Goal: Information Seeking & Learning: Learn about a topic

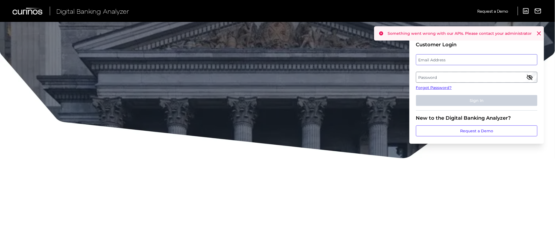
type input "[EMAIL_ADDRESS][DOMAIN_NAME]"
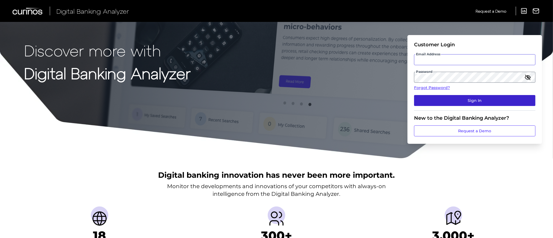
type input "[EMAIL_ADDRESS][DOMAIN_NAME]"
click at [440, 96] on button "Sign In" at bounding box center [474, 100] width 121 height 11
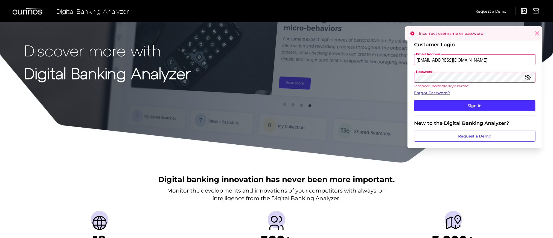
click at [237, 96] on div "Discover more with Digital Banking Analyzer Customer Login Email Address [EMAIL…" at bounding box center [276, 81] width 553 height 163
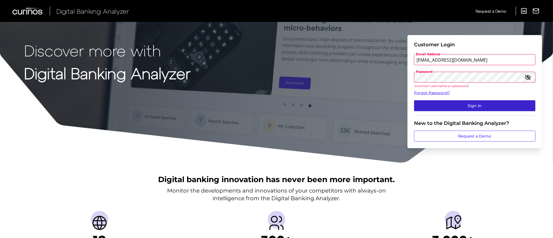
click at [449, 104] on button "Sign In" at bounding box center [474, 105] width 121 height 11
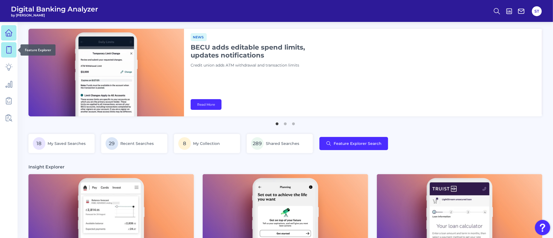
click at [4, 49] on link at bounding box center [8, 49] width 15 height 15
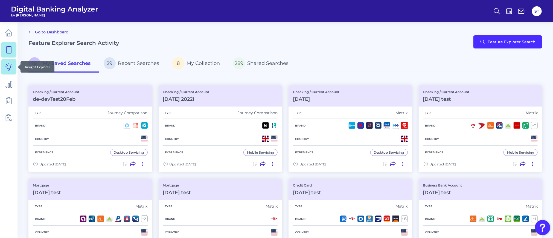
click at [8, 69] on icon at bounding box center [8, 66] width 7 height 7
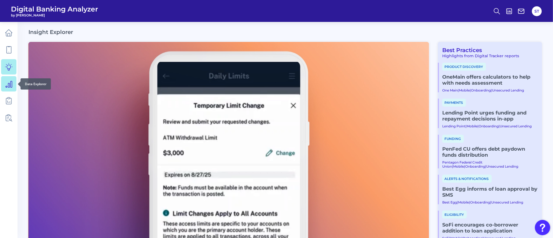
click at [8, 91] on link at bounding box center [8, 83] width 15 height 15
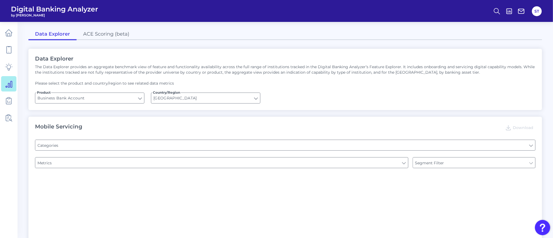
type input "Type of Institution"
type input "Pre-login Features"
type input "Login"
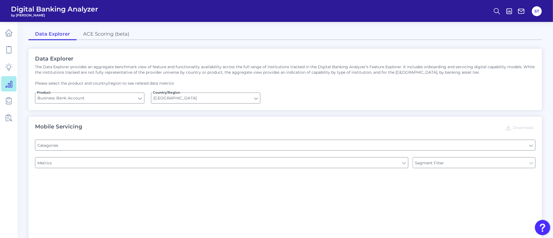
type input "Channel"
type input "Upon opening the app are users immediately prompted to use Touch/Face ID to log…"
type input "Does it offer third-party single sign on?"
type input "Can you apply for the PRODUCT as a new to brand customer on ANY digital channel?"
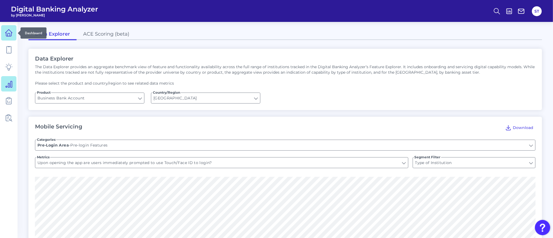
click at [8, 36] on icon at bounding box center [8, 33] width 7 height 7
